Goal: Transaction & Acquisition: Obtain resource

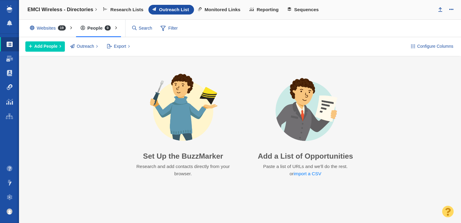
click at [13, 86] on link "Link Monitoring" at bounding box center [9, 87] width 19 height 14
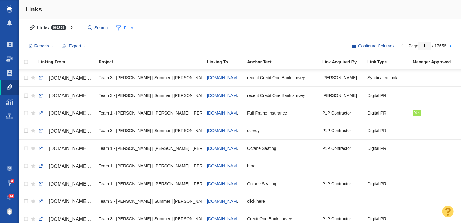
click at [124, 27] on span "Filter" at bounding box center [125, 27] width 24 height 11
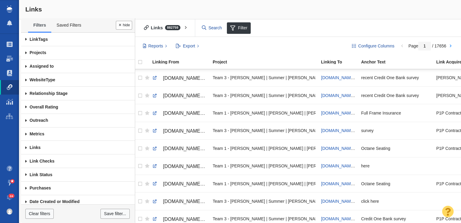
click at [24, 51] on span at bounding box center [26, 53] width 10 height 14
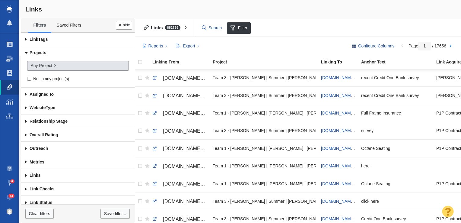
click at [37, 66] on span "Any Project" at bounding box center [41, 65] width 22 height 6
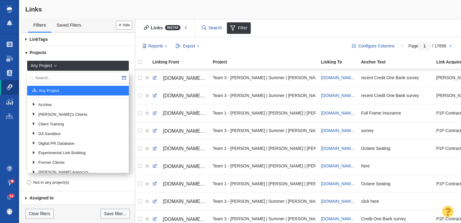
click at [65, 77] on input "text" at bounding box center [78, 77] width 102 height 11
type input "EMCI"
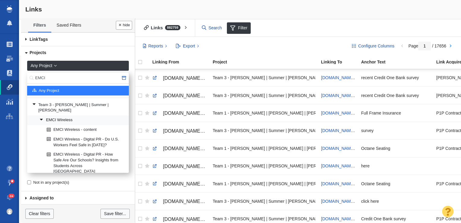
click at [62, 115] on link "EMCI Wireless" at bounding box center [81, 119] width 87 height 9
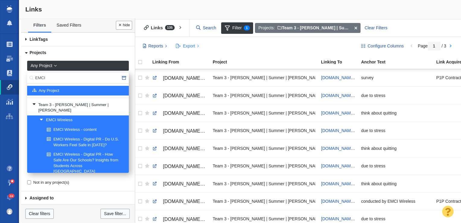
click at [185, 47] on span "Export" at bounding box center [189, 46] width 12 height 6
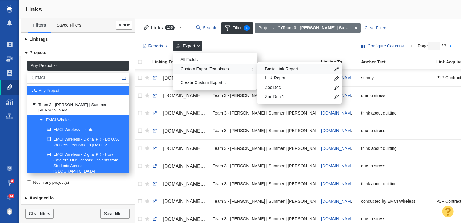
click at [292, 68] on span "Basic Link Report" at bounding box center [297, 69] width 65 height 6
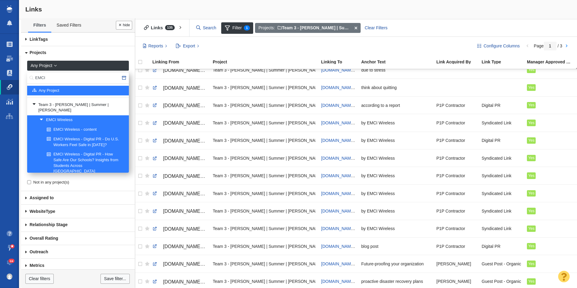
scroll to position [269, 0]
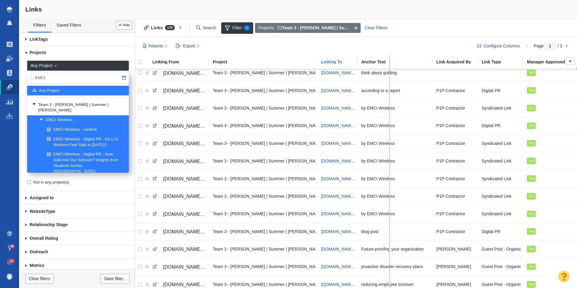
drag, startPoint x: 357, startPoint y: 62, endPoint x: 388, endPoint y: 63, distance: 31.4
click at [388, 63] on tr "Linking From Project Linking To Anchor Text Link Acquired By Link Type Manager …" at bounding box center [479, 61] width 693 height 13
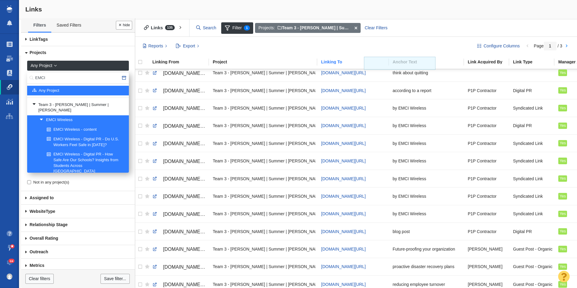
drag, startPoint x: 391, startPoint y: 63, endPoint x: 399, endPoint y: 63, distance: 8.4
click at [399, 63] on body "Projects Dashboard Websites People Link Monitoring Reports Projects Home Help C…" at bounding box center [288, 144] width 577 height 288
drag, startPoint x: 388, startPoint y: 62, endPoint x: 401, endPoint y: 62, distance: 13.0
click at [401, 62] on tr "Linking From Project Linking To Anchor Text Link Acquired By Link Type Manager …" at bounding box center [495, 61] width 724 height 13
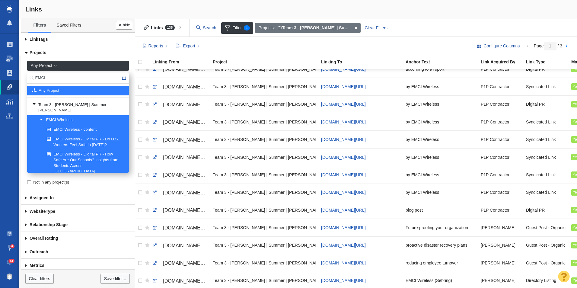
scroll to position [289, 0]
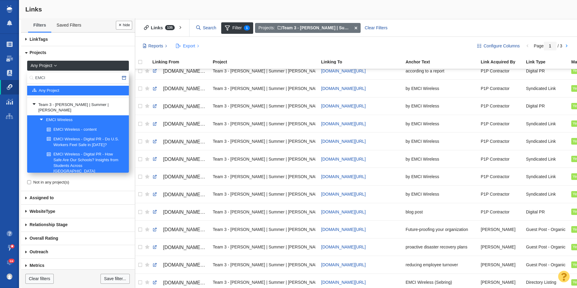
drag, startPoint x: 186, startPoint y: 46, endPoint x: 190, endPoint y: 49, distance: 4.5
click at [186, 46] on span "Export" at bounding box center [189, 46] width 12 height 6
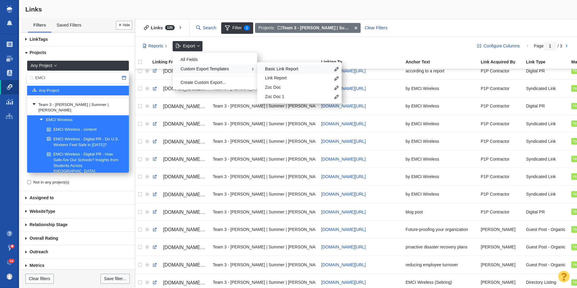
click at [274, 69] on span "Basic Link Report" at bounding box center [297, 69] width 65 height 6
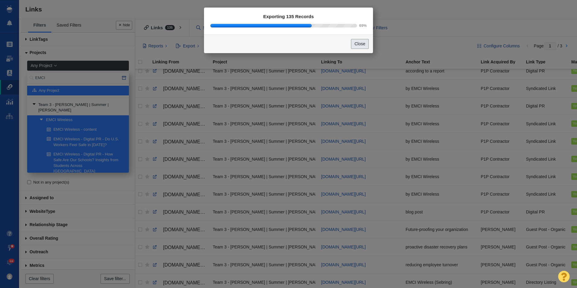
click at [356, 43] on button "Close" at bounding box center [360, 44] width 18 height 10
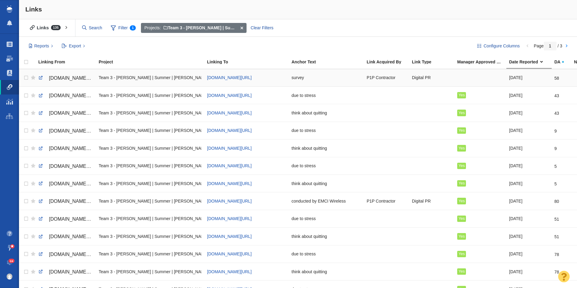
click at [463, 76] on div at bounding box center [480, 77] width 46 height 13
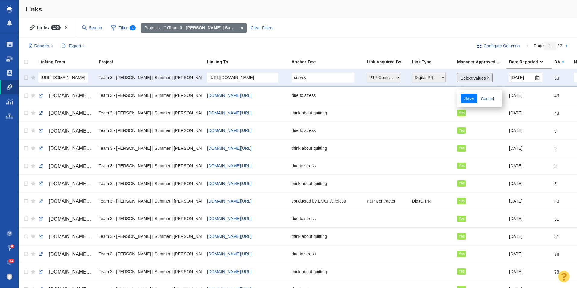
click at [463, 76] on link "Select values" at bounding box center [474, 77] width 35 height 9
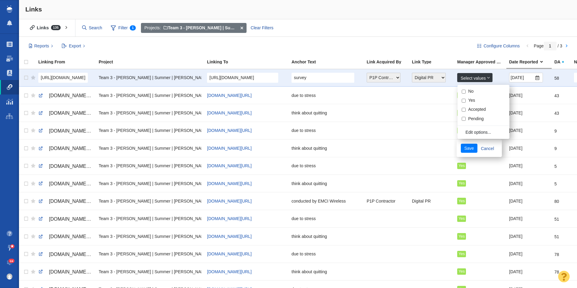
click at [465, 99] on input "Yes" at bounding box center [463, 101] width 4 height 4
checkbox input "true"
click at [460, 144] on button "Save" at bounding box center [468, 148] width 17 height 9
